Goal: Task Accomplishment & Management: Manage account settings

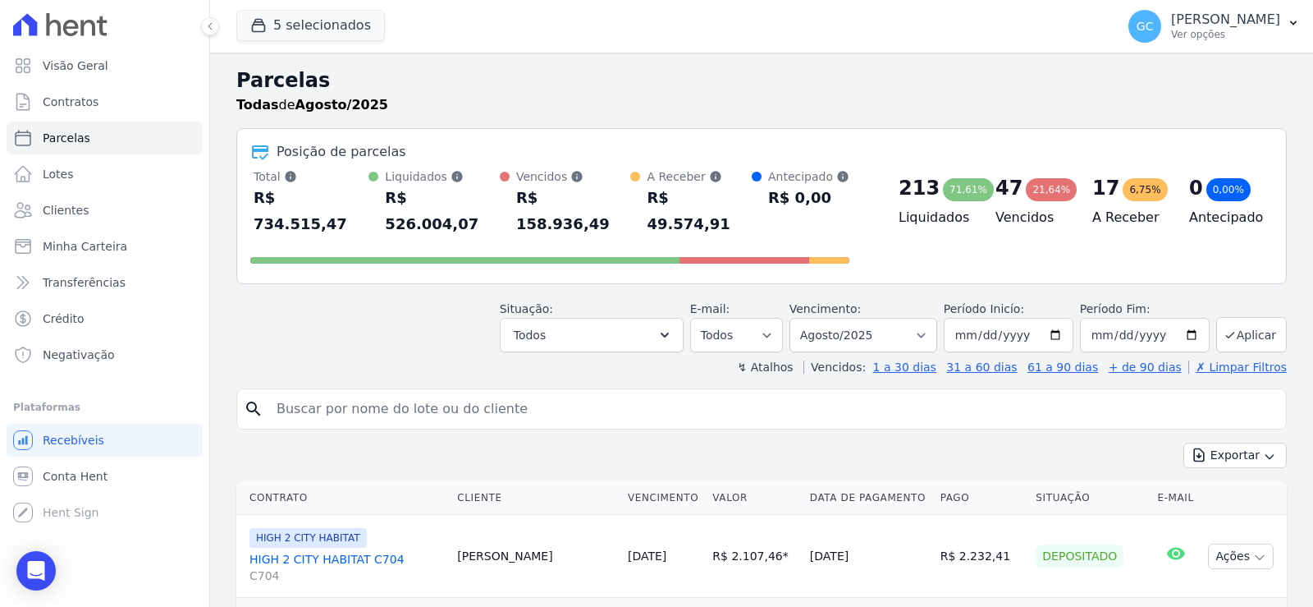
select select
click at [83, 254] on link "Minha Carteira" at bounding box center [105, 246] width 196 height 33
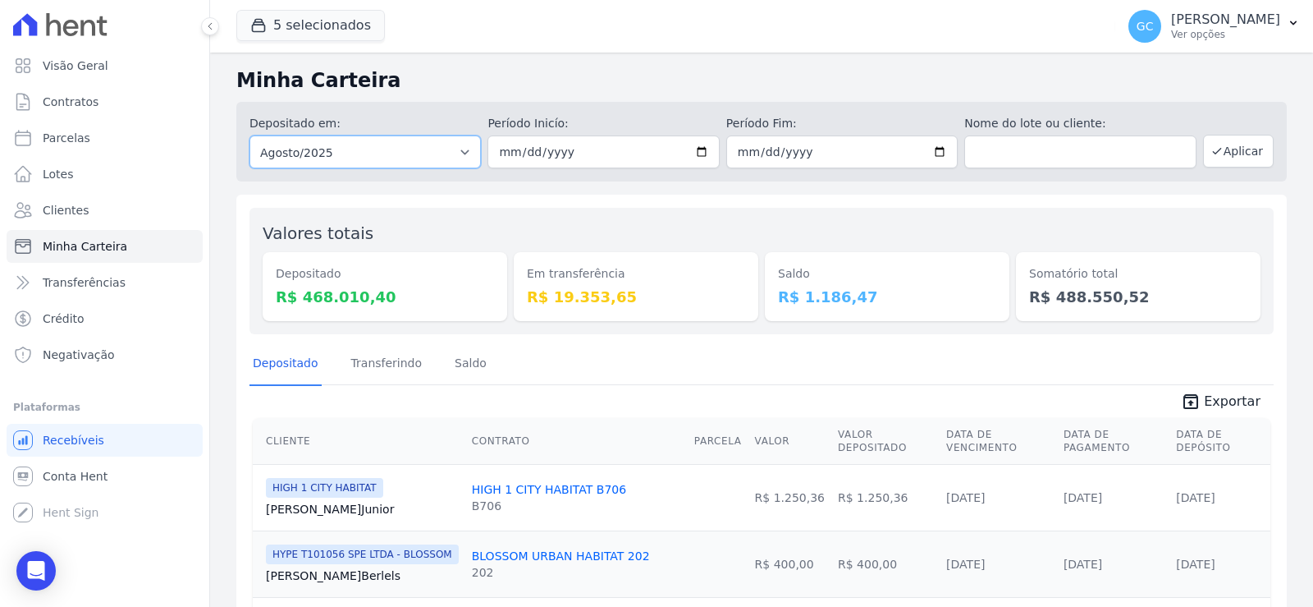
click at [440, 163] on select "Todos os meses Janeiro/2024 Fevereiro/2024 Março/2024 Abril/2024 Maio/2024 Junh…" at bounding box center [365, 151] width 231 height 33
select select "05/2025"
click at [250, 135] on select "Todos os meses Janeiro/2024 Fevereiro/2024 Março/2024 Abril/2024 Maio/2024 Junh…" at bounding box center [365, 151] width 231 height 33
click at [1219, 148] on button "Aplicar" at bounding box center [1238, 151] width 71 height 33
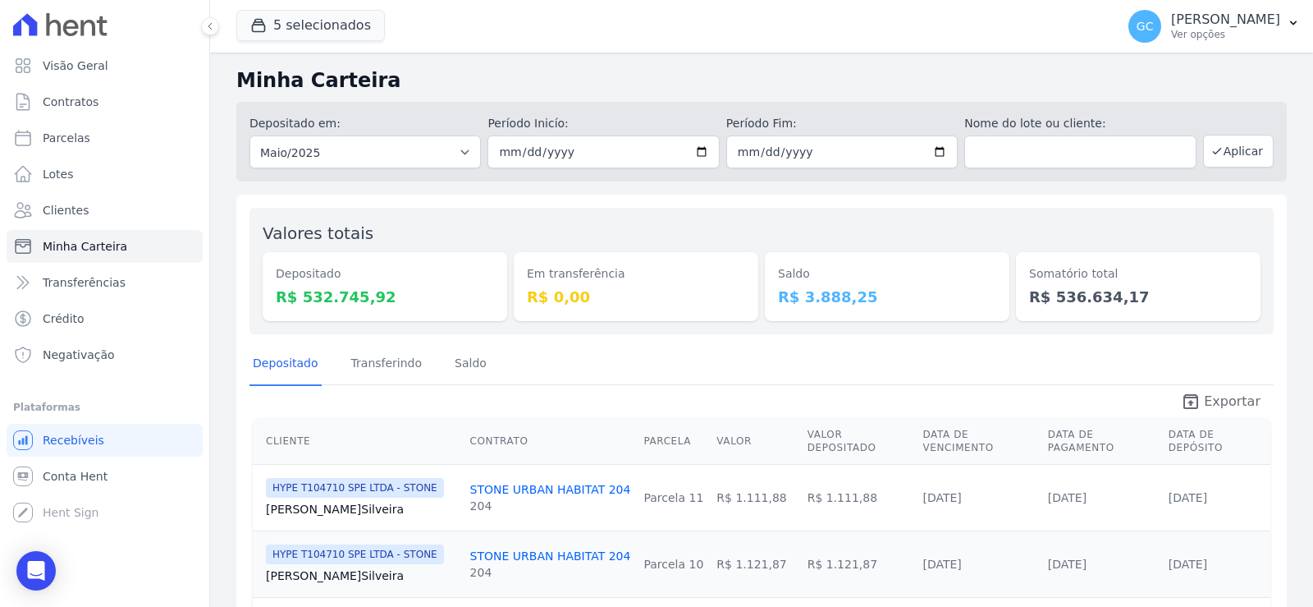
click at [1227, 395] on span "Exportar" at bounding box center [1232, 401] width 57 height 20
